Goal: Find specific page/section: Find specific page/section

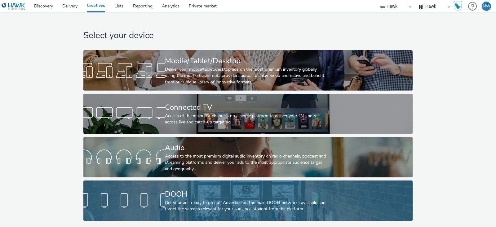
click at [193, 200] on div "Get your ads ready to go out! Advertise on the main DOOH networks available and…" at bounding box center [246, 206] width 163 height 13
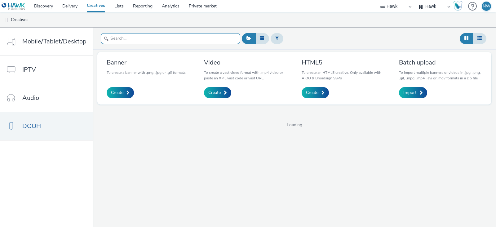
click at [138, 38] on input "text" at bounding box center [170, 38] width 139 height 11
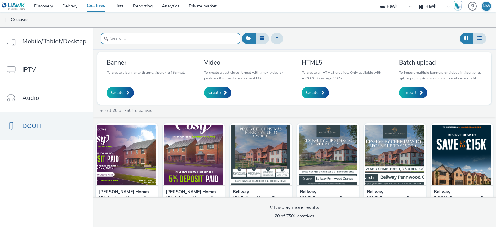
scroll to position [32, 0]
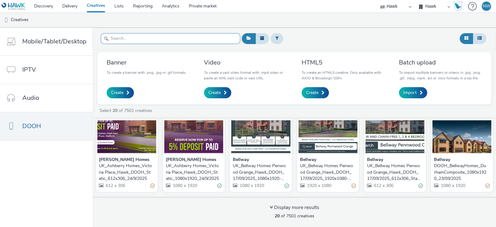
click at [123, 40] on input "text" at bounding box center [170, 38] width 139 height 11
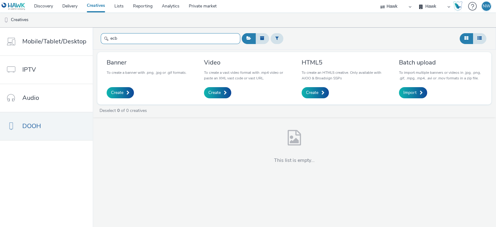
click at [150, 40] on input "ecb" at bounding box center [170, 38] width 139 height 11
type input "cricket"
drag, startPoint x: 33, startPoint y: 3, endPoint x: 50, endPoint y: 1, distance: 16.3
click at [33, 4] on link "Discovery" at bounding box center [43, 6] width 28 height 12
